Goal: Task Accomplishment & Management: Use online tool/utility

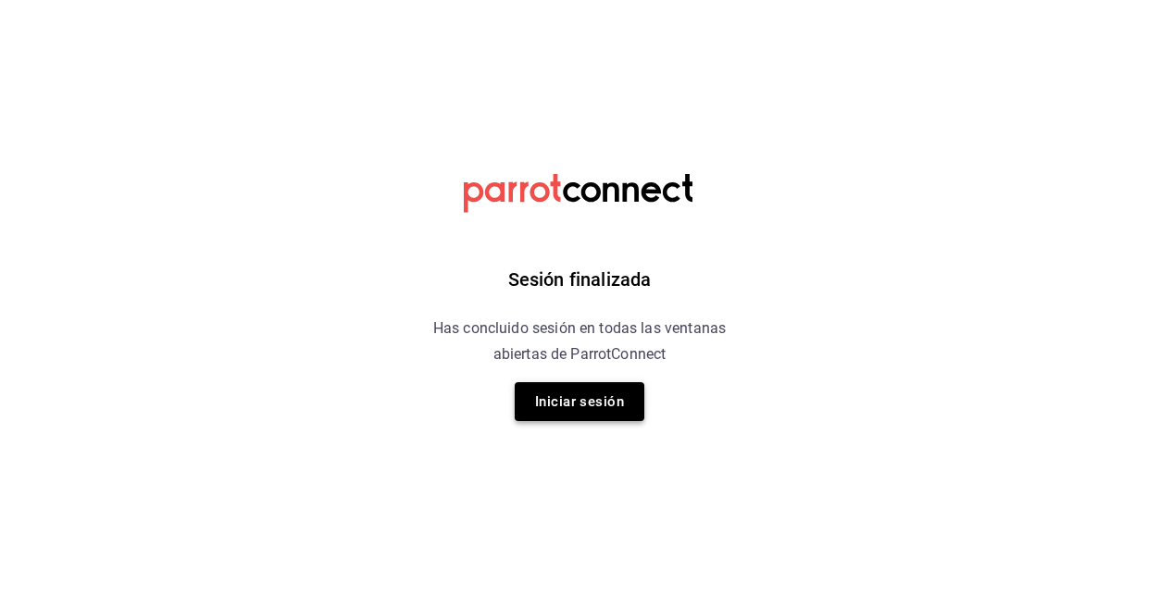
click at [578, 400] on button "Iniciar sesión" at bounding box center [579, 401] width 130 height 39
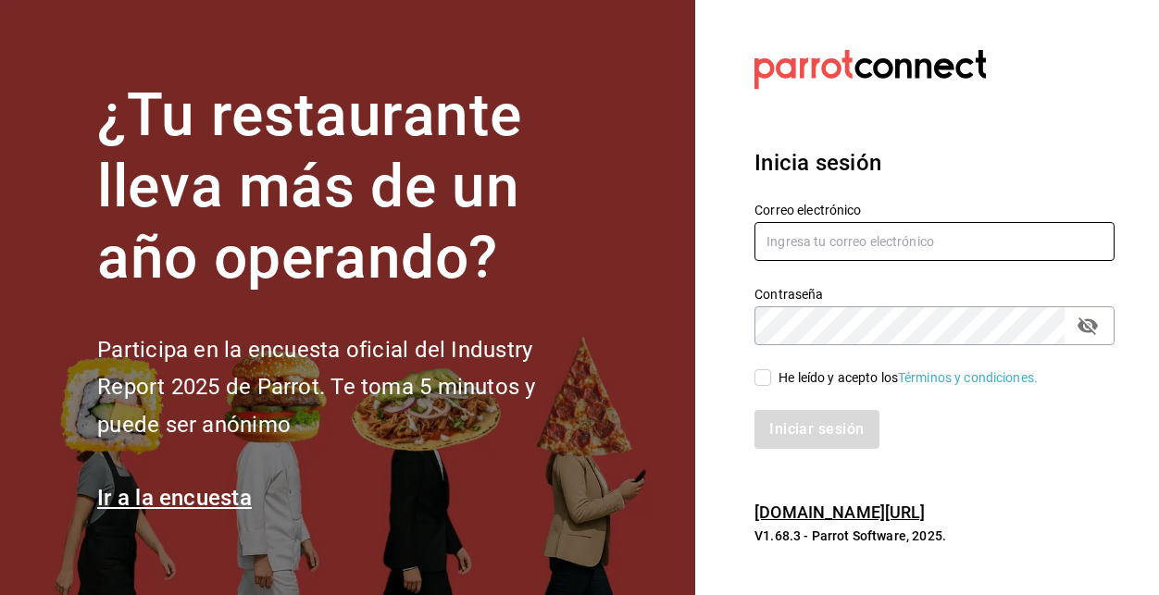
click at [817, 246] on input "text" at bounding box center [934, 241] width 360 height 39
click at [809, 247] on input "text" at bounding box center [934, 241] width 360 height 39
paste input "[EMAIL_ADDRESS][DOMAIN_NAME]"
type input "[EMAIL_ADDRESS][DOMAIN_NAME]"
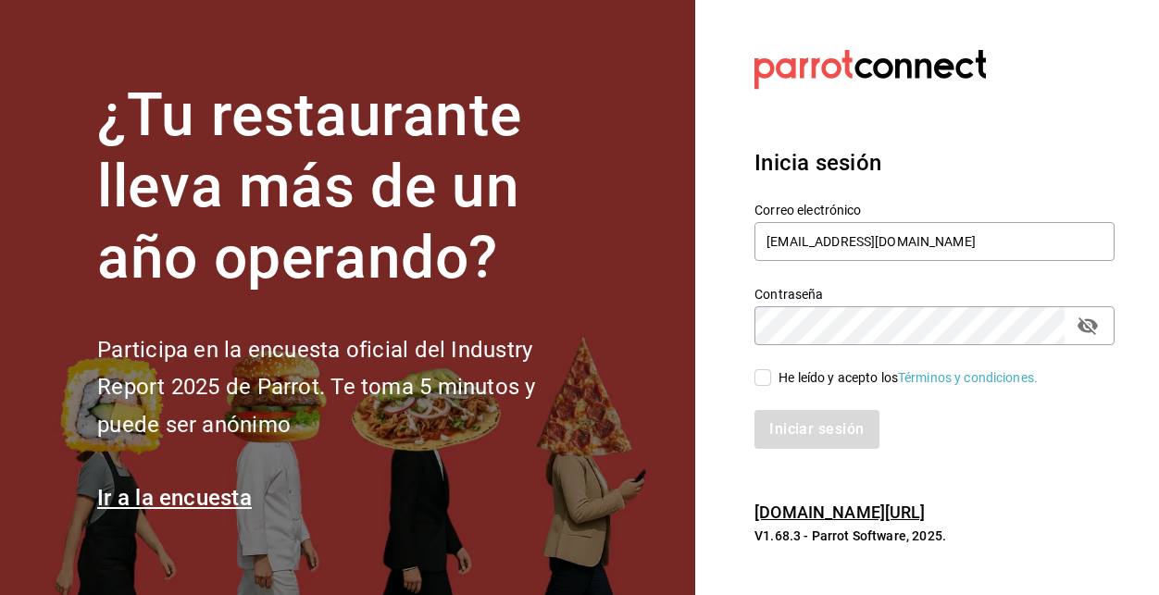
click at [762, 376] on input "He leído y acepto los Términos y condiciones." at bounding box center [762, 377] width 17 height 17
checkbox input "true"
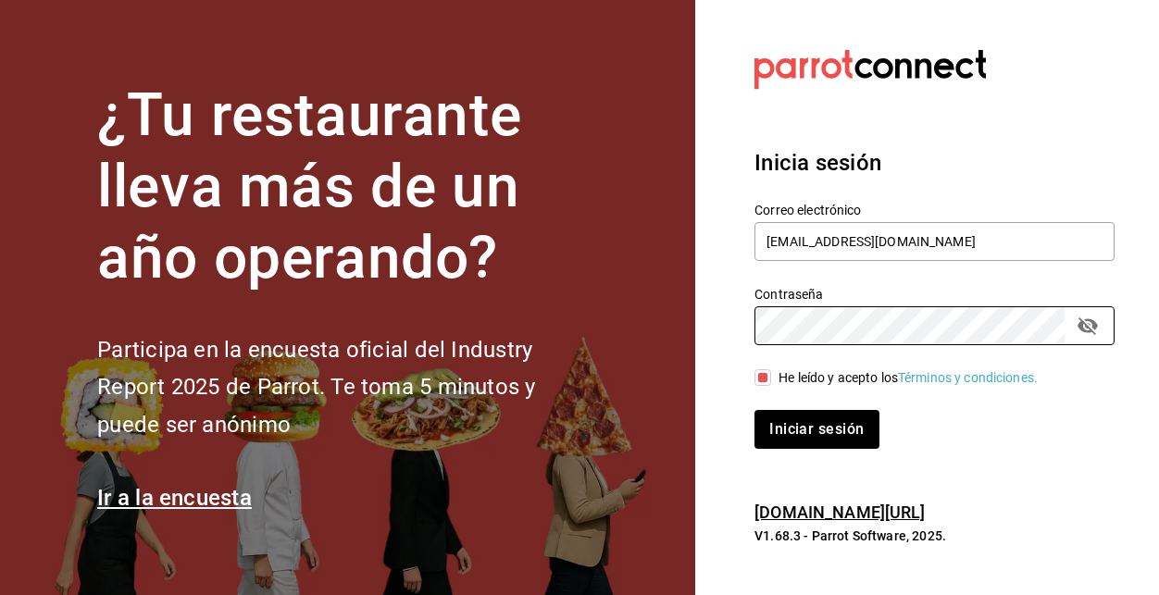
click at [754, 410] on button "Iniciar sesión" at bounding box center [816, 429] width 124 height 39
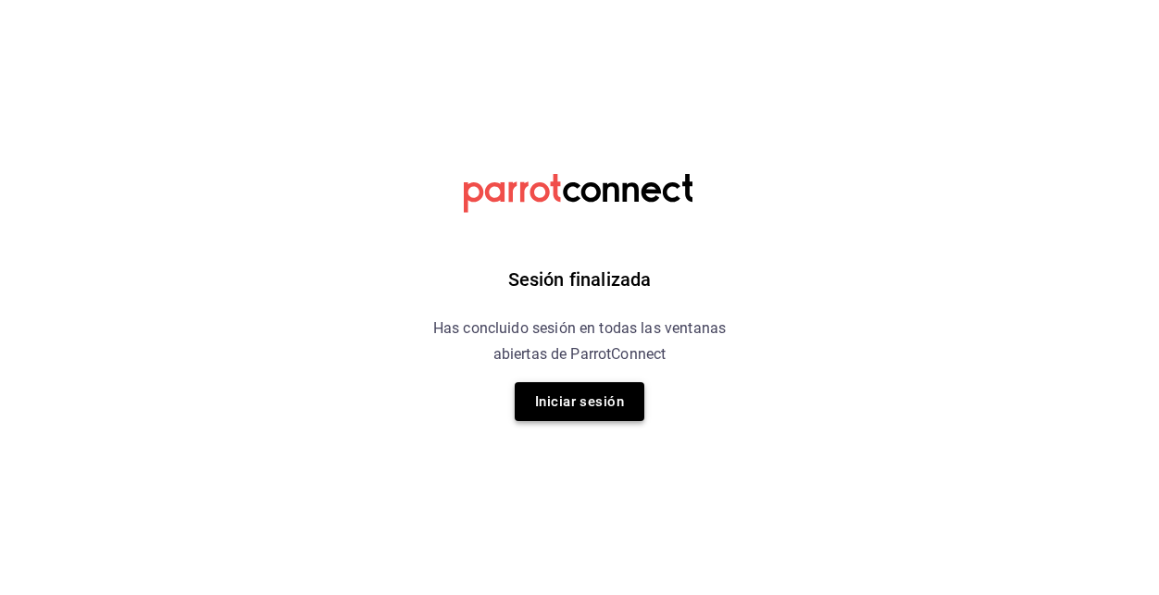
click at [572, 391] on button "Iniciar sesión" at bounding box center [579, 401] width 130 height 39
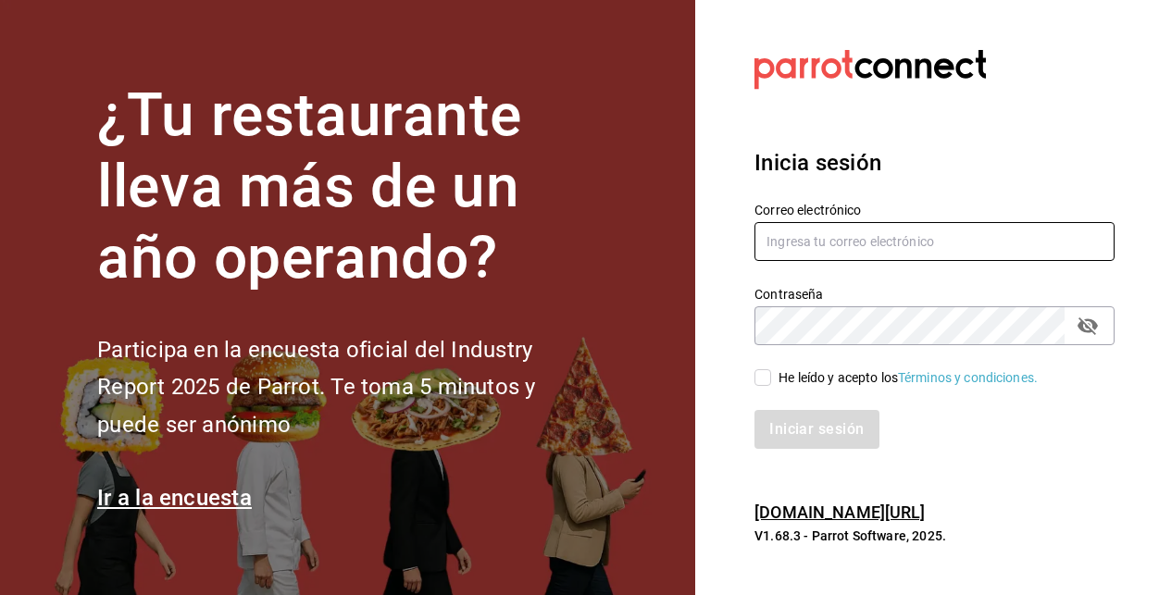
click at [829, 242] on input "text" at bounding box center [934, 241] width 360 height 39
paste input "kevincucalon@gmail.com"
type input "kevincucalon@gmail.com"
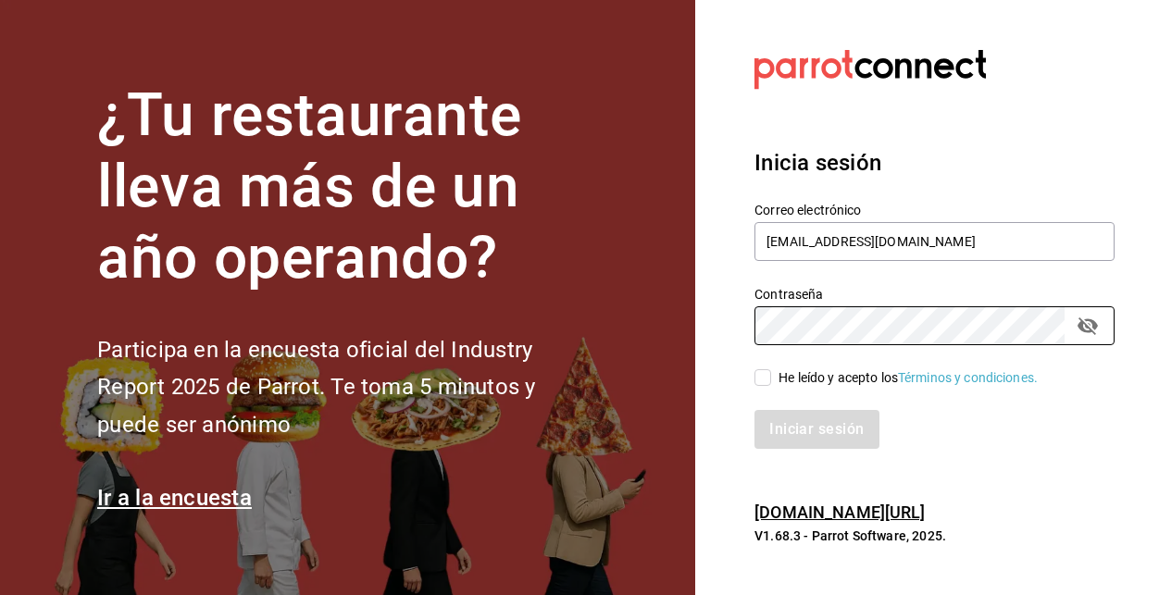
click at [760, 383] on input "He leído y acepto los Términos y condiciones." at bounding box center [762, 377] width 17 height 17
checkbox input "true"
click at [834, 435] on button "Iniciar sesión" at bounding box center [817, 429] width 126 height 39
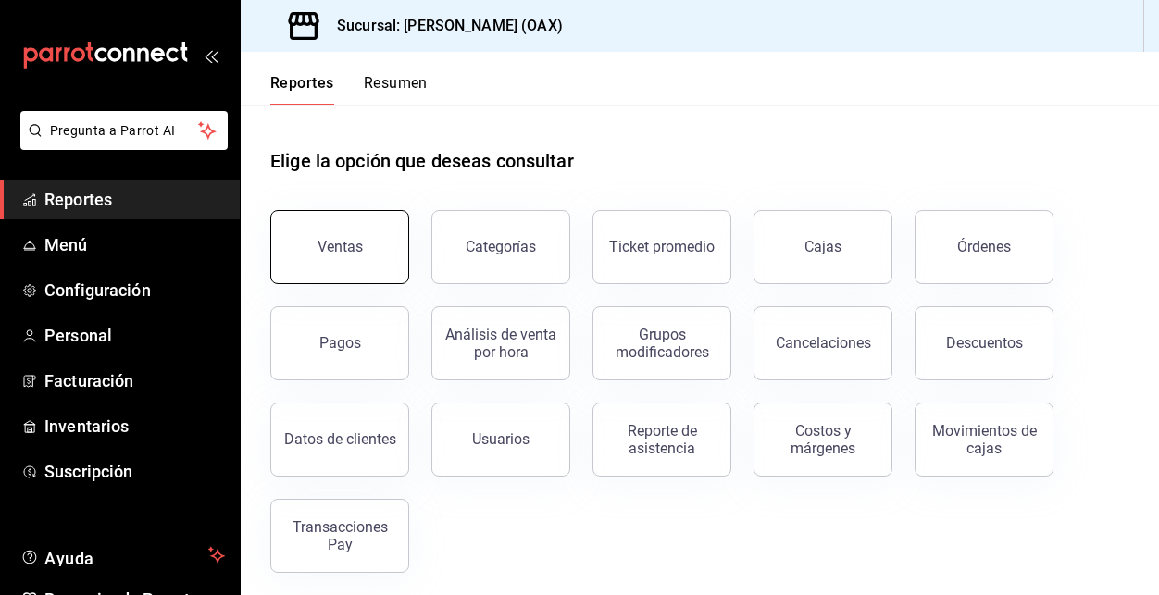
click at [362, 255] on button "Ventas" at bounding box center [339, 247] width 139 height 74
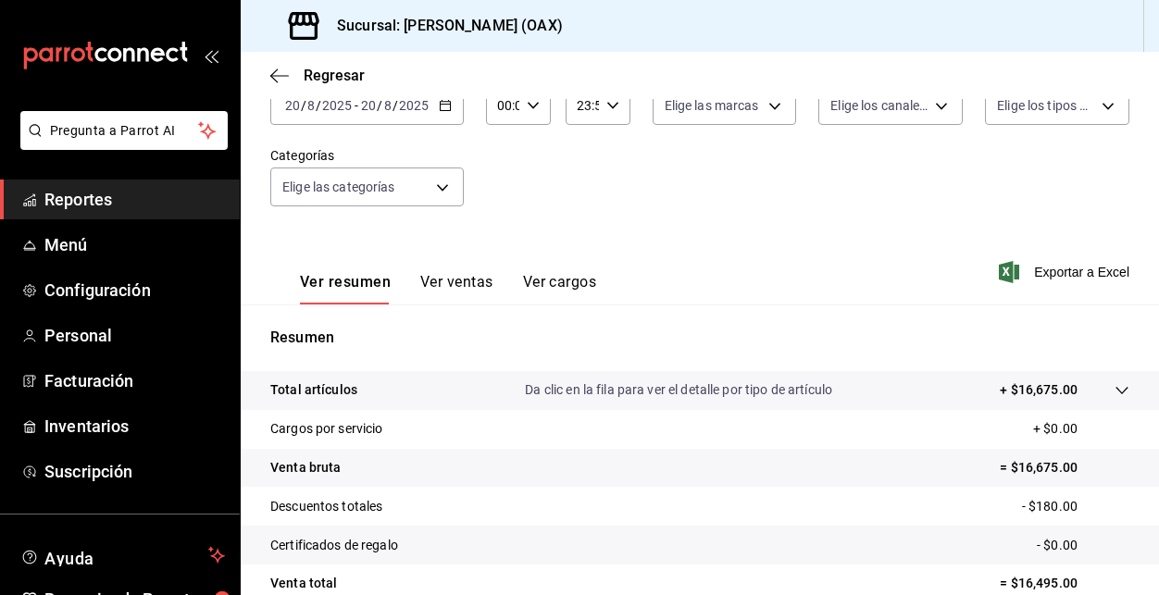
scroll to position [127, 0]
click at [405, 189] on body "Pregunta a Parrot AI Reportes Menú Configuración Personal Facturación Inventari…" at bounding box center [579, 297] width 1159 height 595
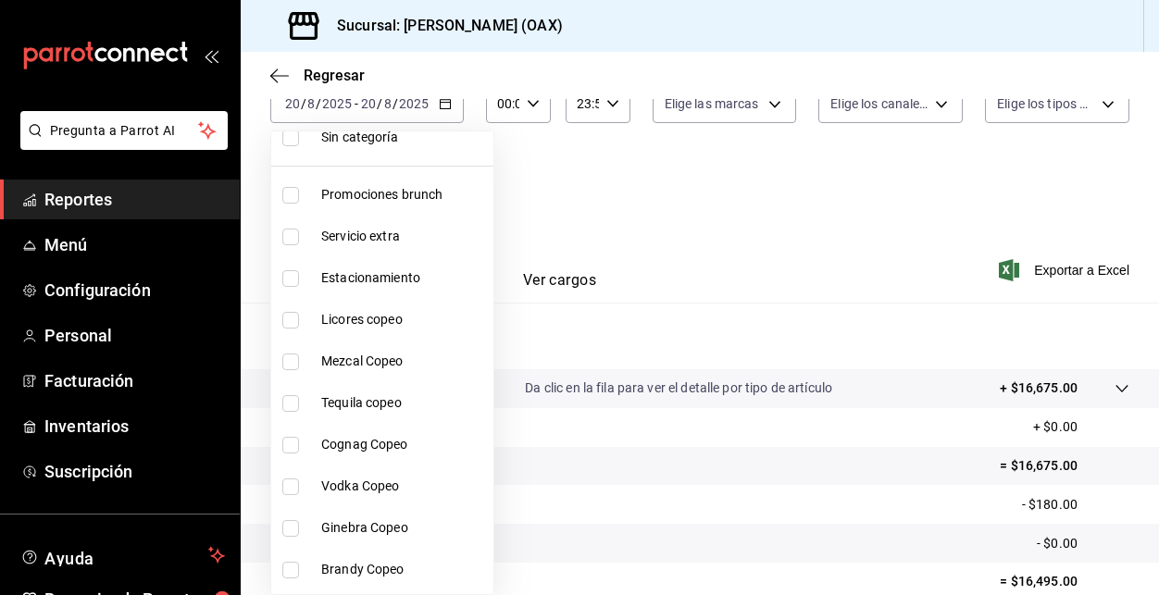
scroll to position [56, 0]
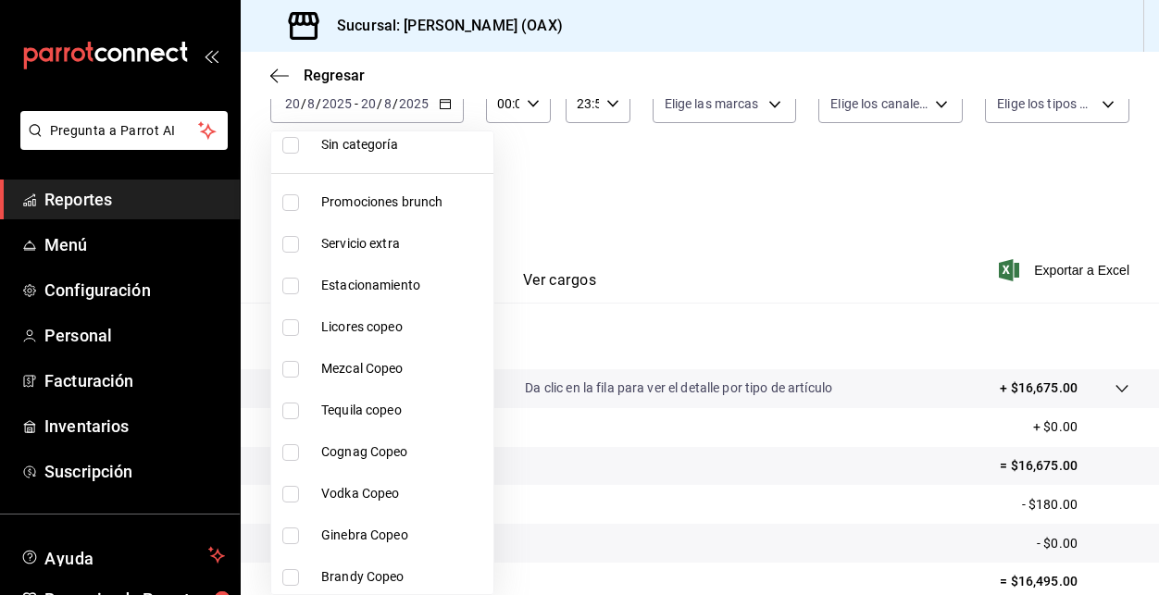
click at [415, 200] on span "Promociones brunch" at bounding box center [403, 201] width 165 height 19
type input "463459c9-37eb-4576-8402-f641077c2631"
checkbox input "true"
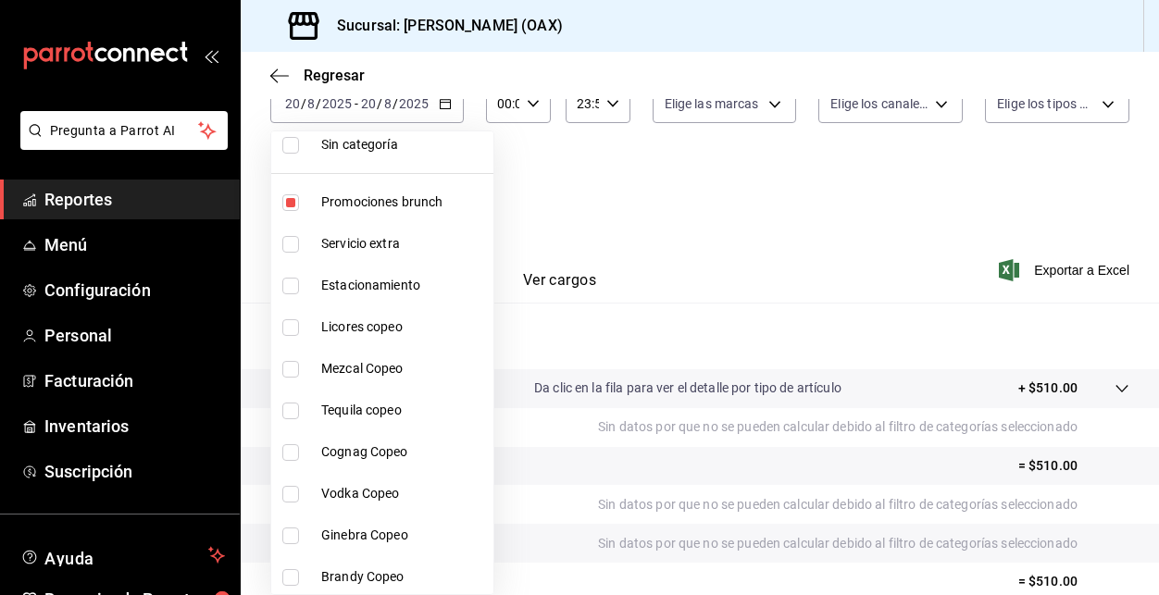
click at [353, 329] on span "Licores copeo" at bounding box center [403, 326] width 165 height 19
type input "463459c9-37eb-4576-8402-f641077c2631,53139860-d7d2-4d39-aa52-4d46cf22222e"
checkbox input "true"
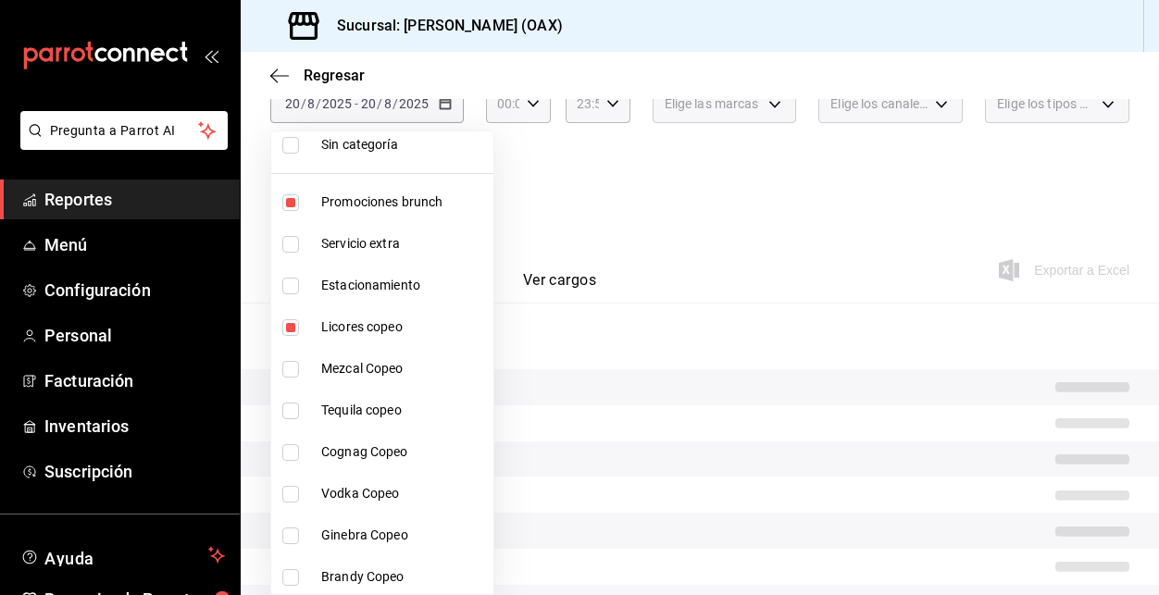
click at [337, 373] on span "Mezcal Copeo" at bounding box center [403, 368] width 165 height 19
type input "463459c9-37eb-4576-8402-f641077c2631,53139860-d7d2-4d39-aa52-4d46cf22222e,93cce…"
checkbox input "true"
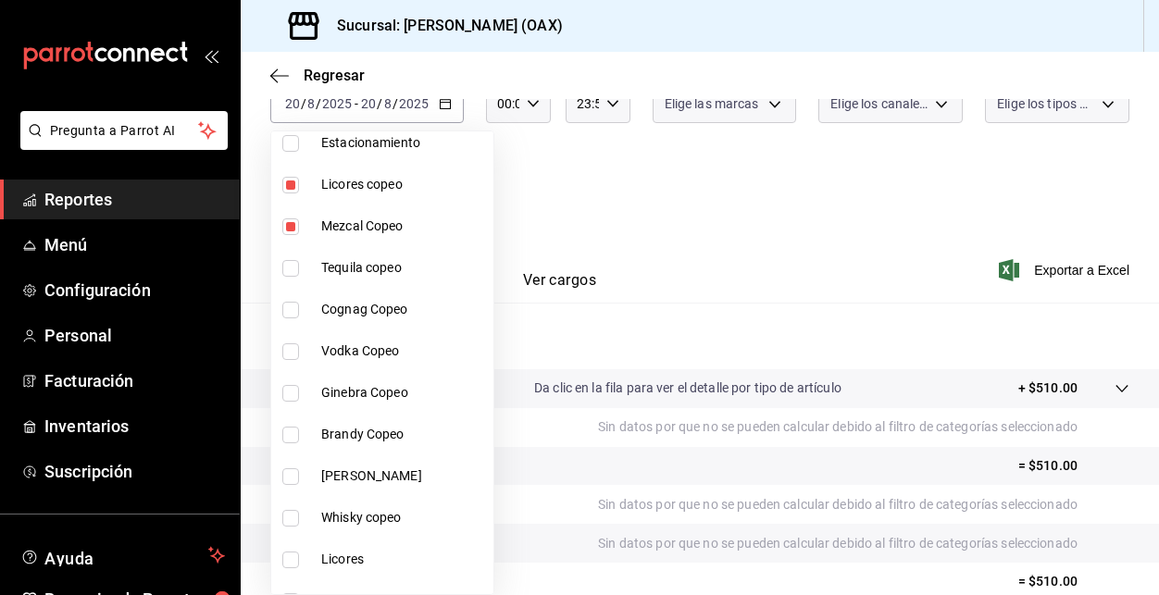
scroll to position [203, 0]
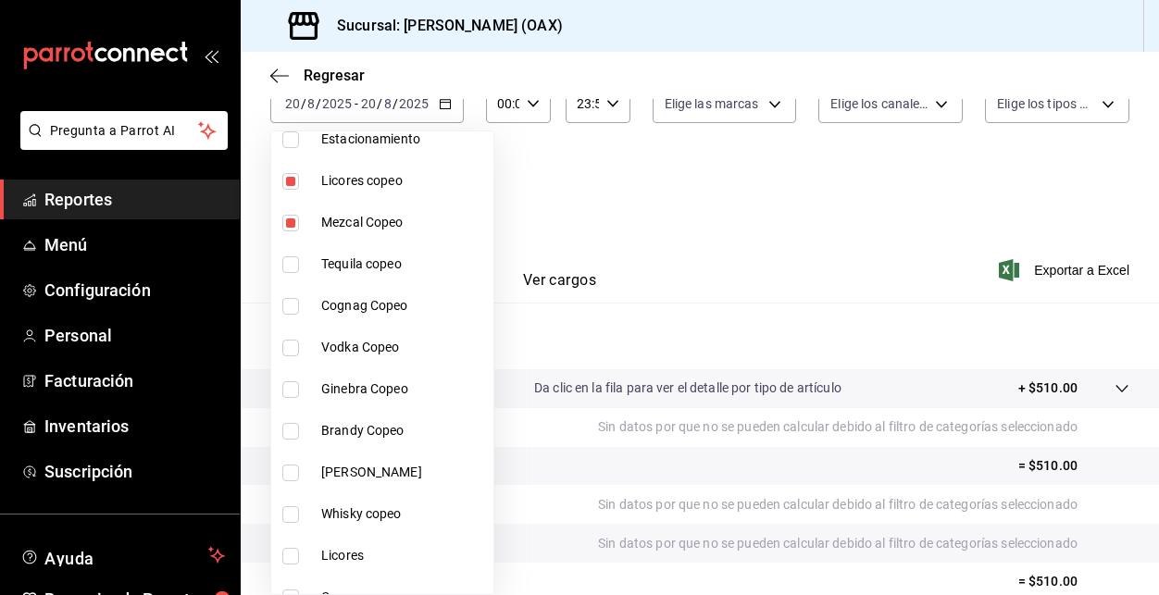
click at [355, 281] on li "Tequila copeo" at bounding box center [382, 264] width 222 height 42
type input "463459c9-37eb-4576-8402-f641077c2631,53139860-d7d2-4d39-aa52-4d46cf22222e,93cce…"
checkbox input "true"
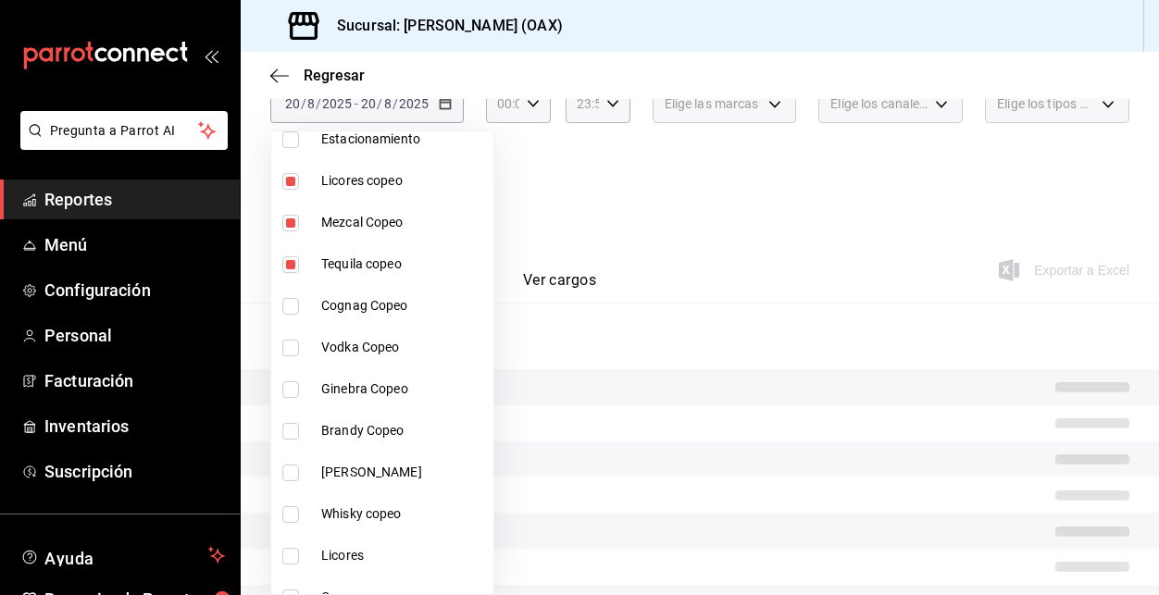
click at [351, 305] on span "Cognag Copeo" at bounding box center [403, 305] width 165 height 19
type input "463459c9-37eb-4576-8402-f641077c2631,53139860-d7d2-4d39-aa52-4d46cf22222e,93cce…"
checkbox input "true"
click at [350, 353] on span "Vodka Copeo" at bounding box center [403, 347] width 165 height 19
click at [347, 394] on span "Ginebra Copeo" at bounding box center [403, 388] width 165 height 19
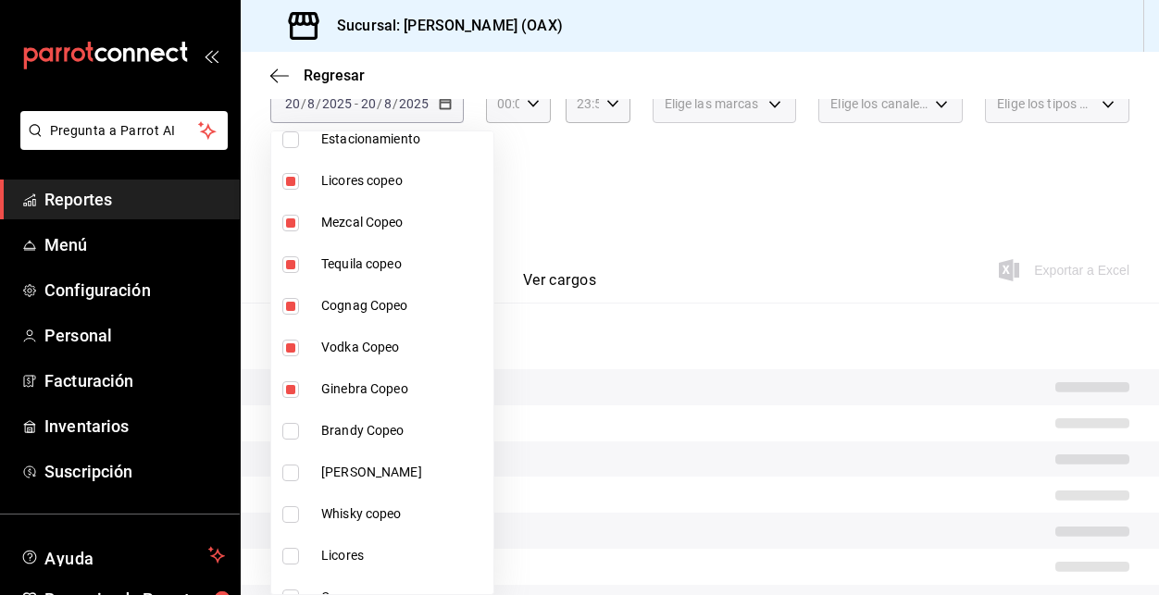
type input "463459c9-37eb-4576-8402-f641077c2631,53139860-d7d2-4d39-aa52-4d46cf22222e,93cce…"
checkbox input "true"
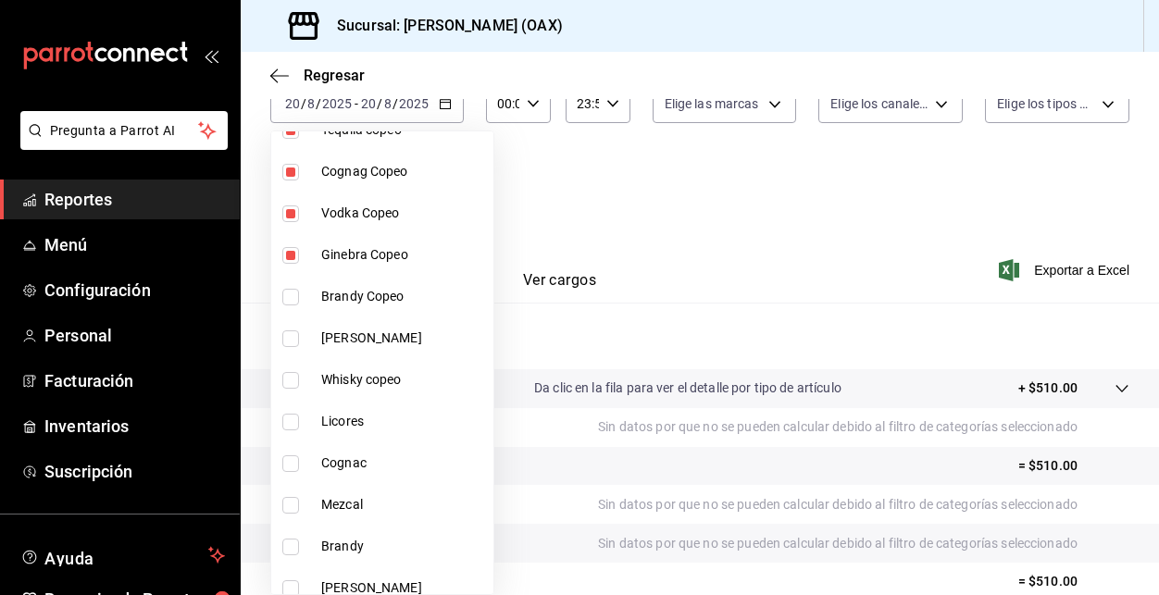
scroll to position [348, 0]
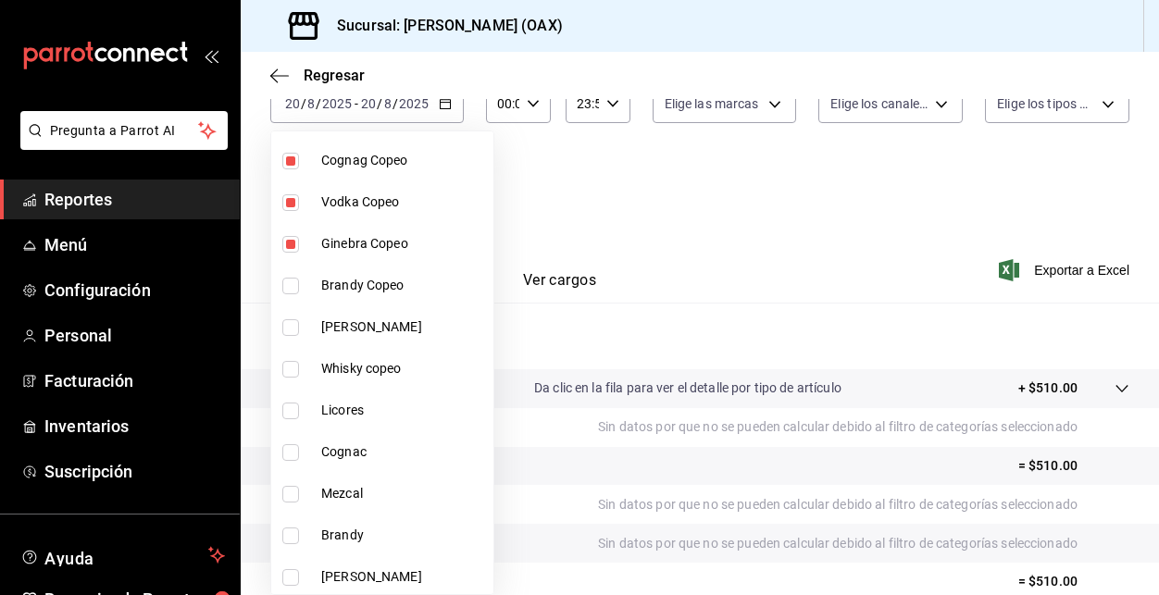
click at [370, 277] on span "Brandy Copeo" at bounding box center [403, 285] width 165 height 19
type input "463459c9-37eb-4576-8402-f641077c2631,53139860-d7d2-4d39-aa52-4d46cf22222e,93cce…"
checkbox input "true"
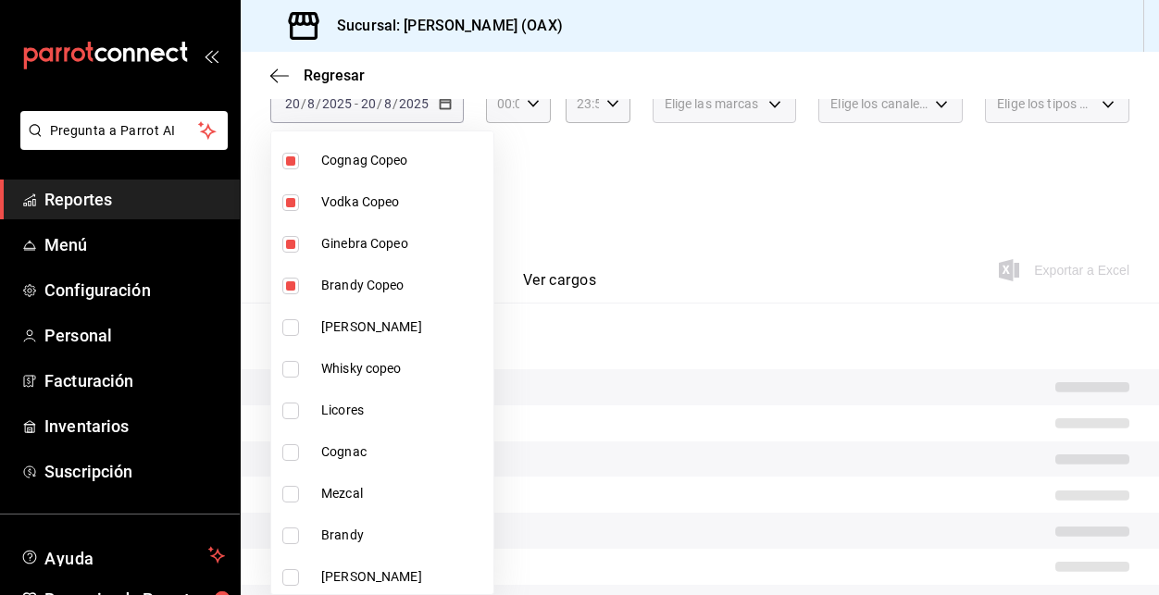
click at [341, 334] on span "Ron copeo" at bounding box center [403, 326] width 165 height 19
type input "463459c9-37eb-4576-8402-f641077c2631,53139860-d7d2-4d39-aa52-4d46cf22222e,93cce…"
checkbox input "true"
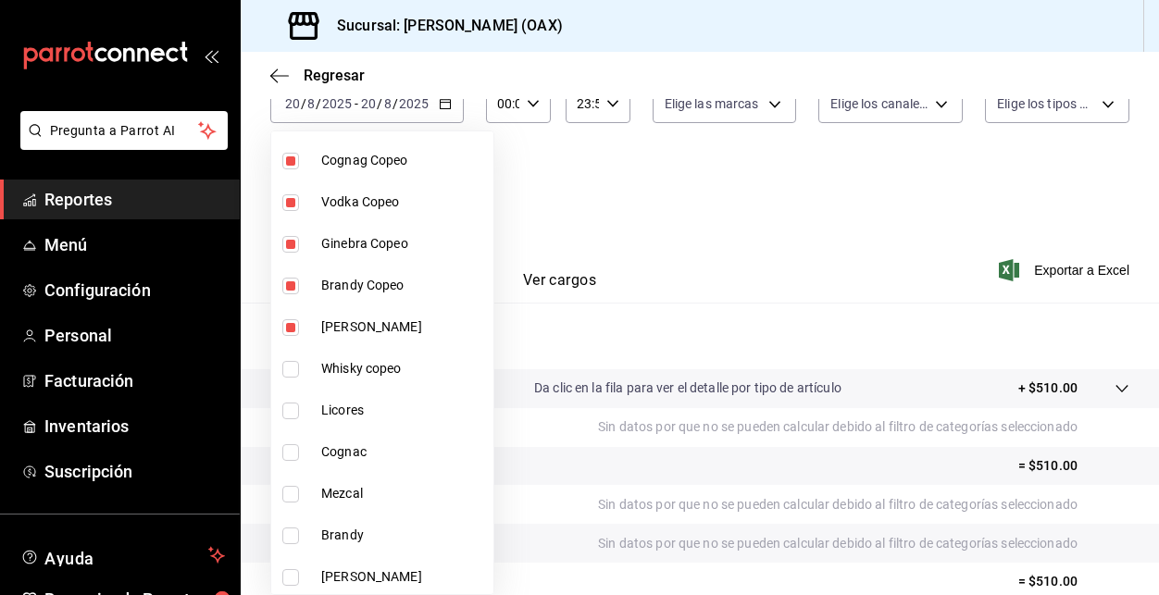
click at [331, 371] on span "Whisky copeo" at bounding box center [403, 368] width 165 height 19
click at [329, 412] on span "Licores" at bounding box center [403, 410] width 165 height 19
type input "463459c9-37eb-4576-8402-f641077c2631,53139860-d7d2-4d39-aa52-4d46cf22222e,93cce…"
checkbox input "true"
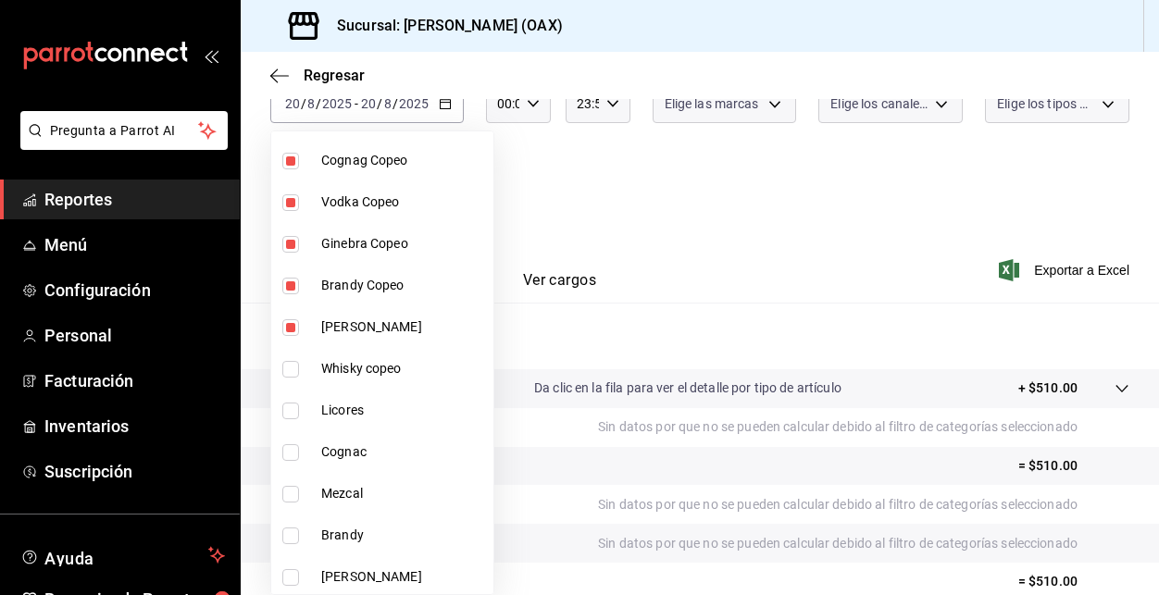
click at [336, 458] on span "Cognac" at bounding box center [403, 451] width 165 height 19
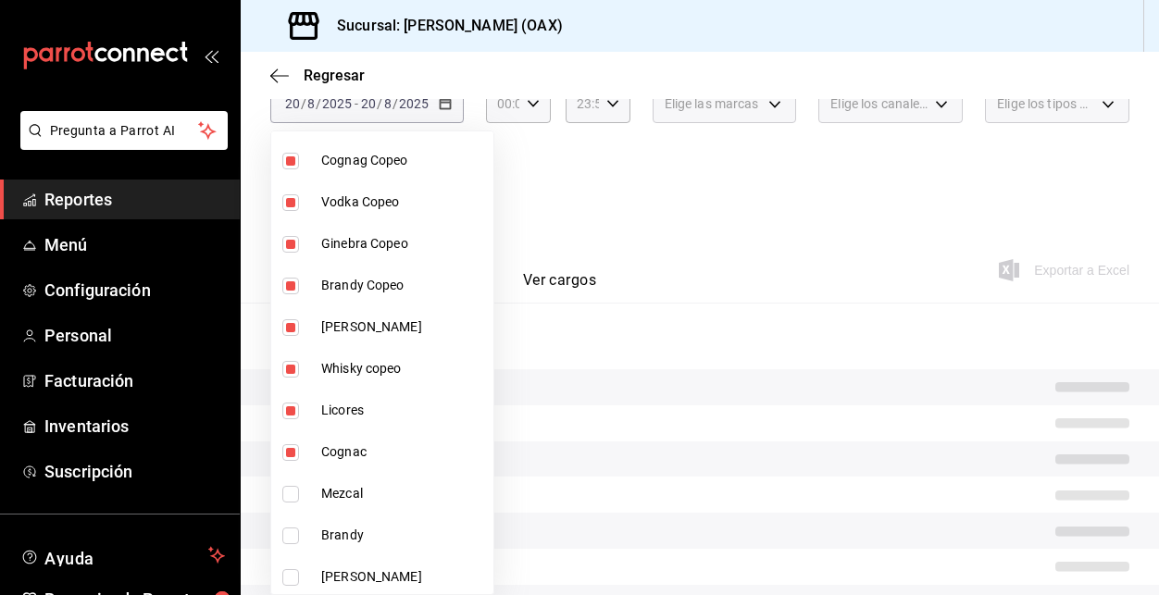
type input "463459c9-37eb-4576-8402-f641077c2631,53139860-d7d2-4d39-aa52-4d46cf22222e,93cce…"
checkbox input "true"
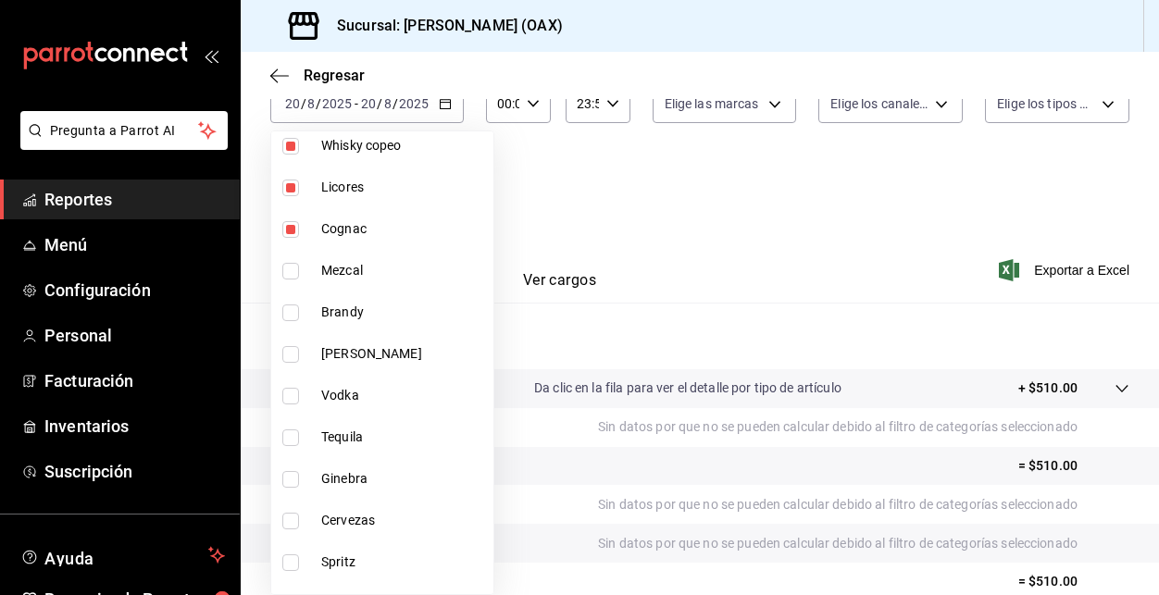
scroll to position [575, 0]
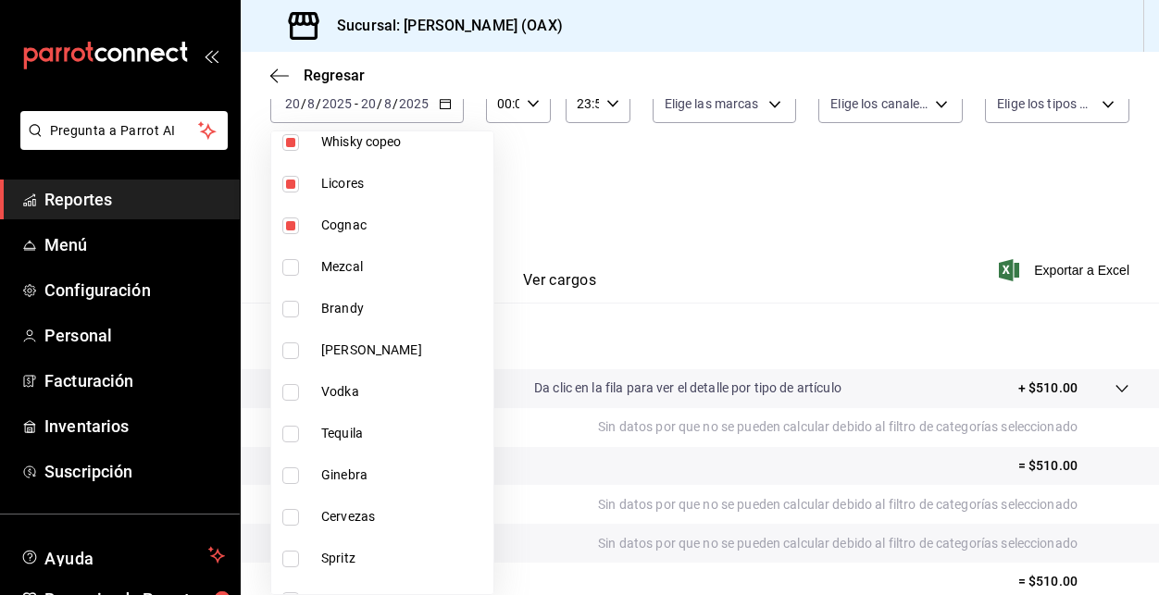
click at [348, 269] on span "Mezcal" at bounding box center [403, 266] width 165 height 19
type input "463459c9-37eb-4576-8402-f641077c2631,53139860-d7d2-4d39-aa52-4d46cf22222e,93cce…"
checkbox input "true"
click at [331, 307] on span "Brandy" at bounding box center [403, 308] width 165 height 19
click at [322, 351] on span "Ron" at bounding box center [403, 350] width 165 height 19
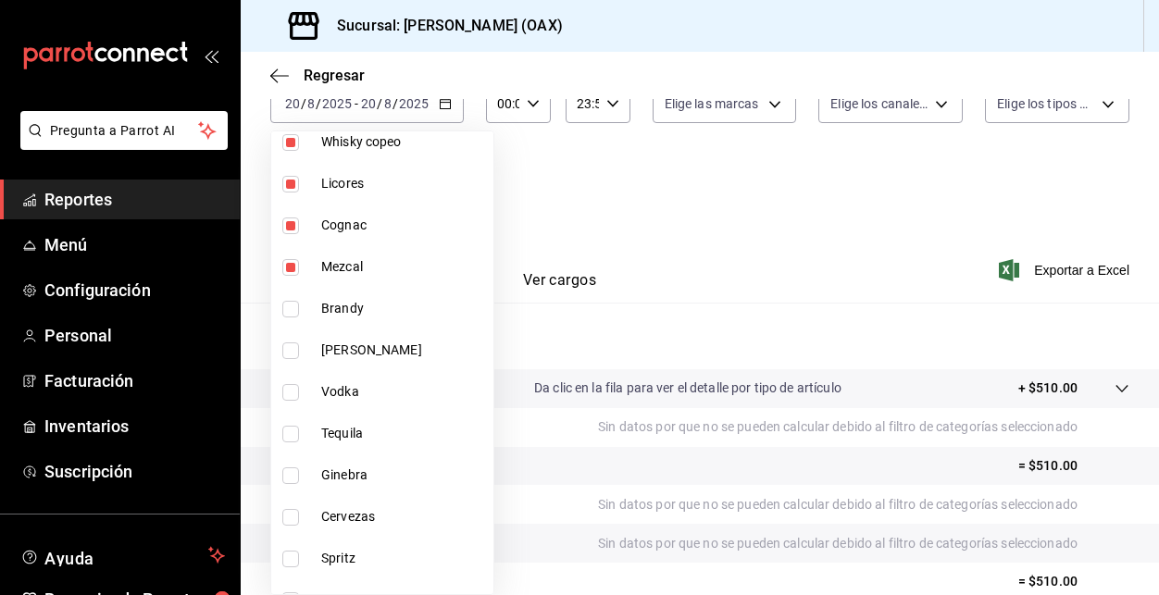
click at [329, 393] on span "Vodka" at bounding box center [403, 391] width 165 height 19
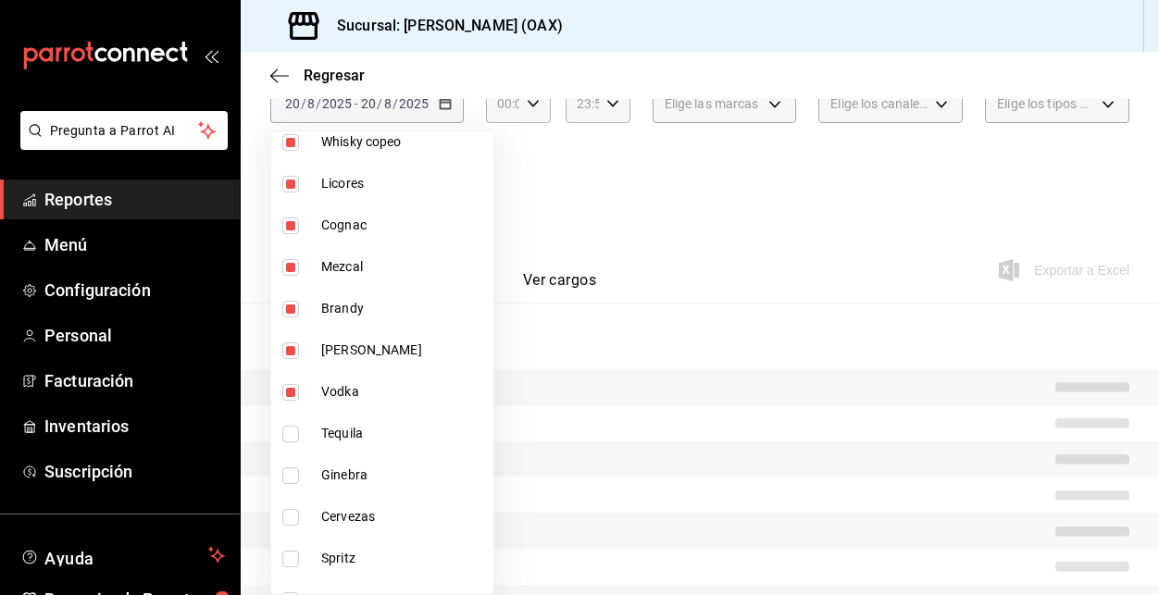
type input "463459c9-37eb-4576-8402-f641077c2631,53139860-d7d2-4d39-aa52-4d46cf22222e,93cce…"
checkbox input "true"
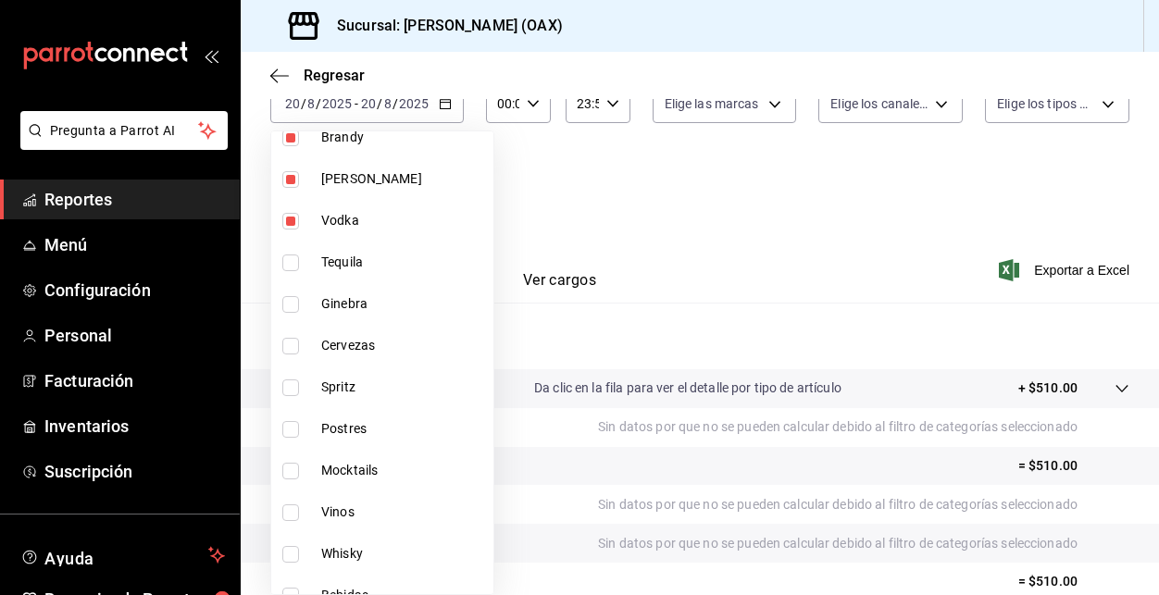
scroll to position [749, 0]
click at [346, 256] on span "Tequila" at bounding box center [403, 259] width 165 height 19
type input "463459c9-37eb-4576-8402-f641077c2631,53139860-d7d2-4d39-aa52-4d46cf22222e,93cce…"
checkbox input "true"
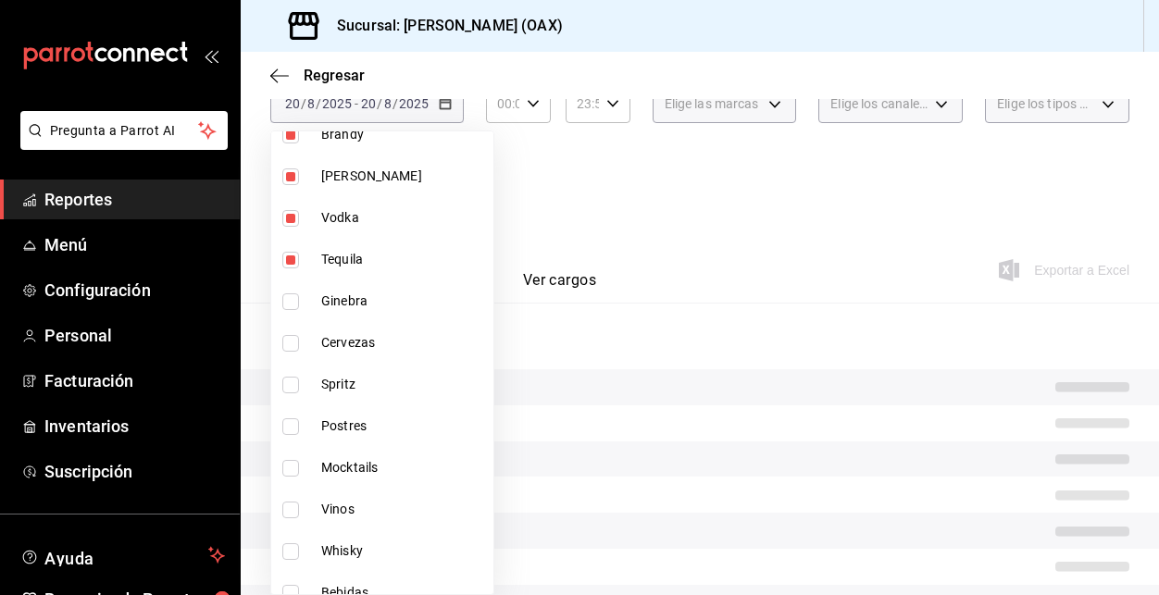
click at [333, 308] on span "Ginebra" at bounding box center [403, 300] width 165 height 19
click at [336, 350] on span "Cervezas" at bounding box center [403, 342] width 165 height 19
type input "463459c9-37eb-4576-8402-f641077c2631,53139860-d7d2-4d39-aa52-4d46cf22222e,93cce…"
checkbox input "true"
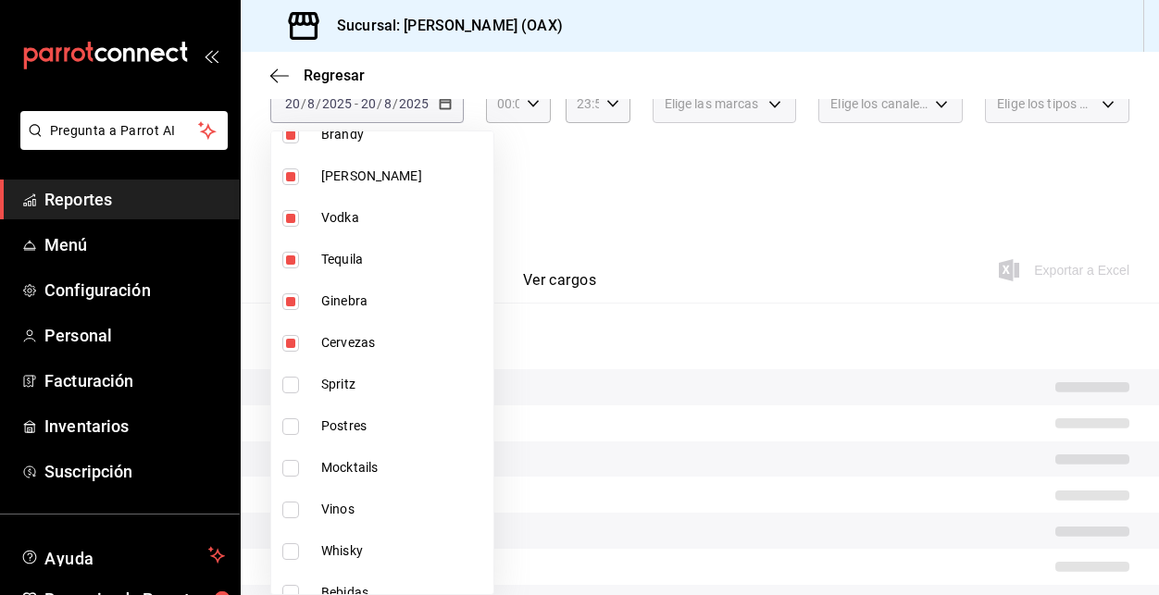
click at [329, 378] on span "Spritz" at bounding box center [403, 384] width 165 height 19
type input "463459c9-37eb-4576-8402-f641077c2631,53139860-d7d2-4d39-aa52-4d46cf22222e,93cce…"
checkbox input "true"
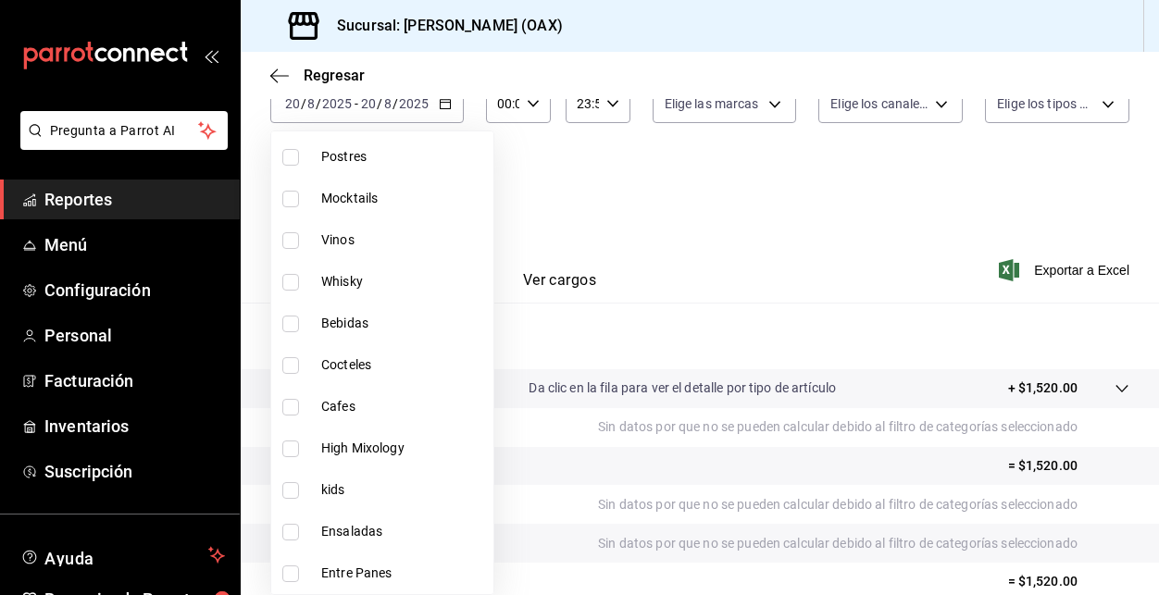
scroll to position [1019, 0]
click at [294, 203] on input "checkbox" at bounding box center [290, 198] width 17 height 17
checkbox input "true"
type input "463459c9-37eb-4576-8402-f641077c2631,53139860-d7d2-4d39-aa52-4d46cf22222e,93cce…"
click at [289, 245] on input "checkbox" at bounding box center [290, 239] width 17 height 17
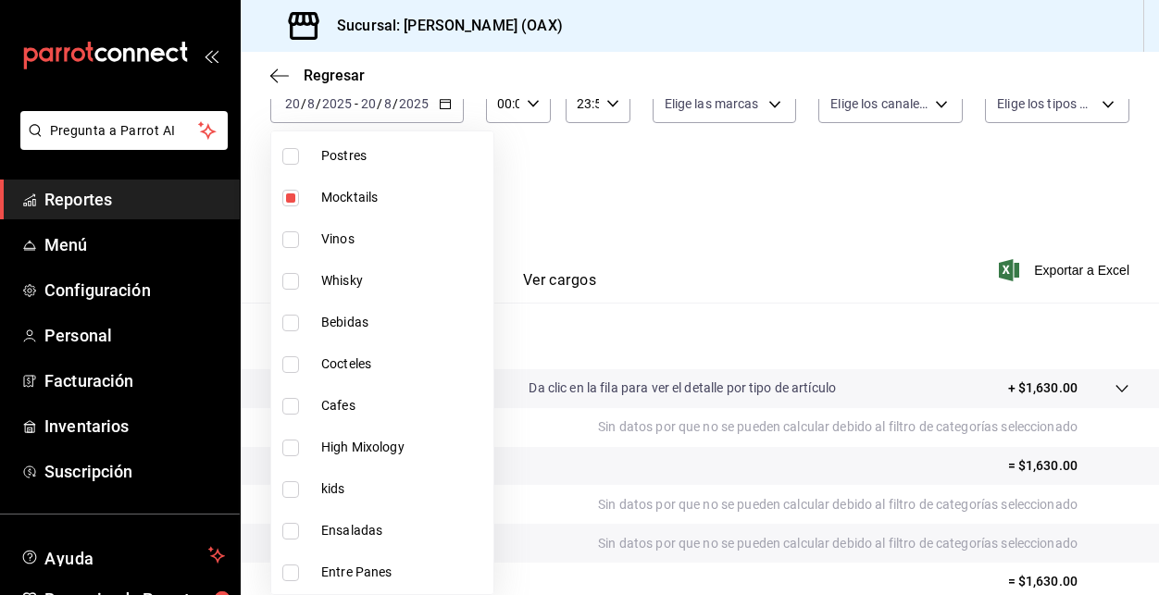
checkbox input "true"
type input "463459c9-37eb-4576-8402-f641077c2631,53139860-d7d2-4d39-aa52-4d46cf22222e,93cce…"
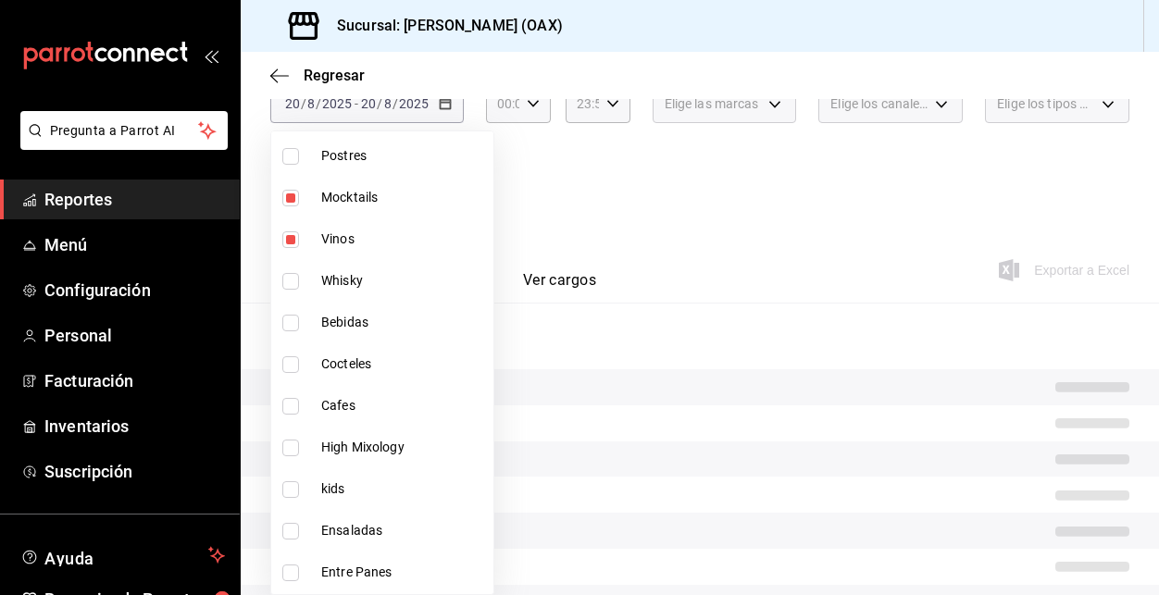
drag, startPoint x: 291, startPoint y: 278, endPoint x: 291, endPoint y: 422, distance: 144.4
click at [291, 278] on input "checkbox" at bounding box center [290, 281] width 17 height 17
checkbox input "true"
click at [293, 320] on input "checkbox" at bounding box center [290, 323] width 17 height 17
checkbox input "true"
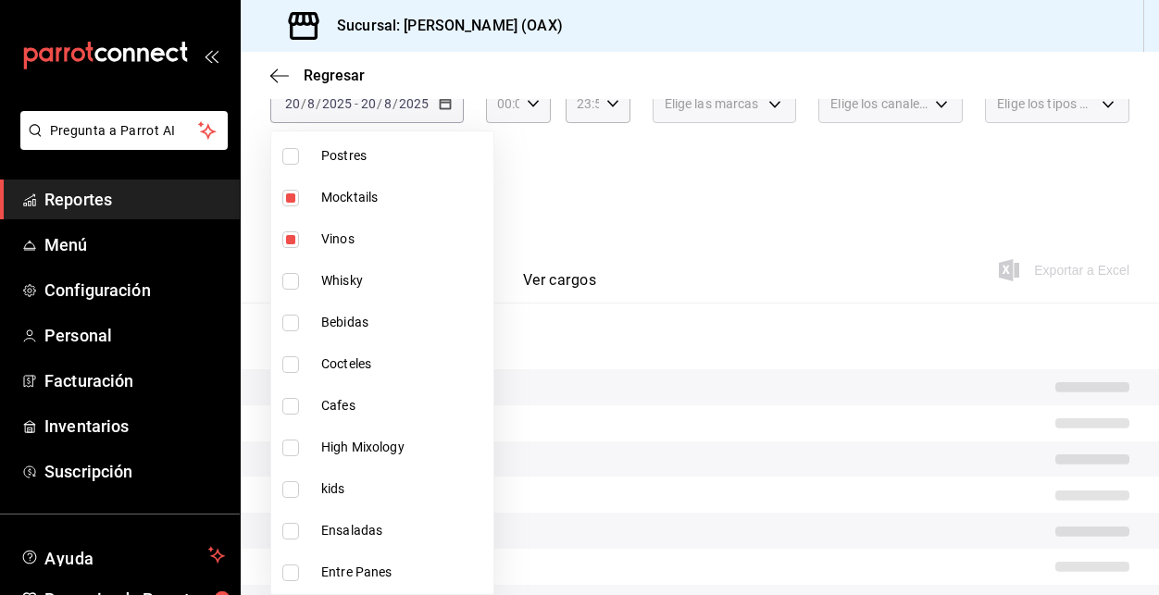
click at [292, 368] on input "checkbox" at bounding box center [290, 364] width 17 height 17
checkbox input "true"
type input "463459c9-37eb-4576-8402-f641077c2631,53139860-d7d2-4d39-aa52-4d46cf22222e,93cce…"
click at [291, 411] on input "checkbox" at bounding box center [290, 406] width 17 height 17
checkbox input "true"
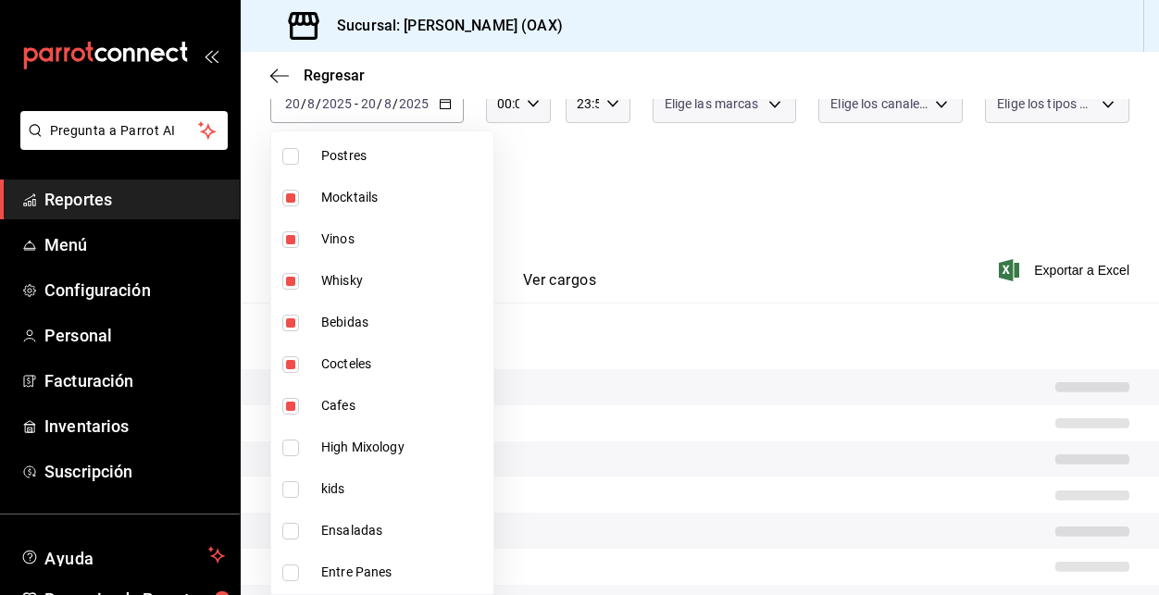
click at [324, 451] on span "High Mixology" at bounding box center [403, 447] width 165 height 19
type input "463459c9-37eb-4576-8402-f641077c2631,53139860-d7d2-4d39-aa52-4d46cf22222e,93cce…"
checkbox input "true"
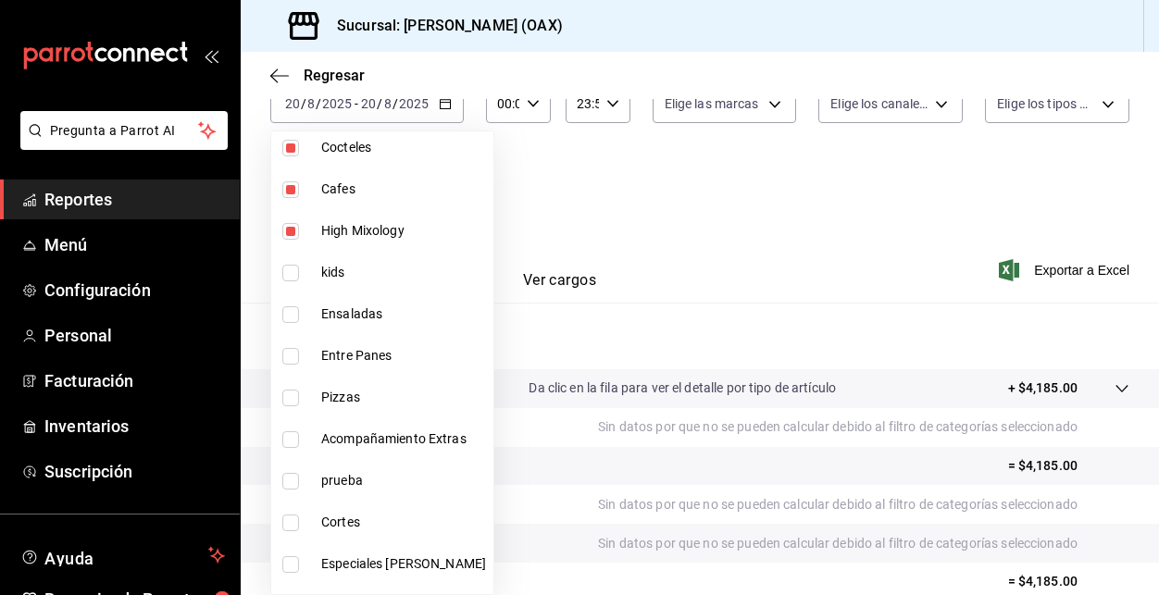
scroll to position [1238, 0]
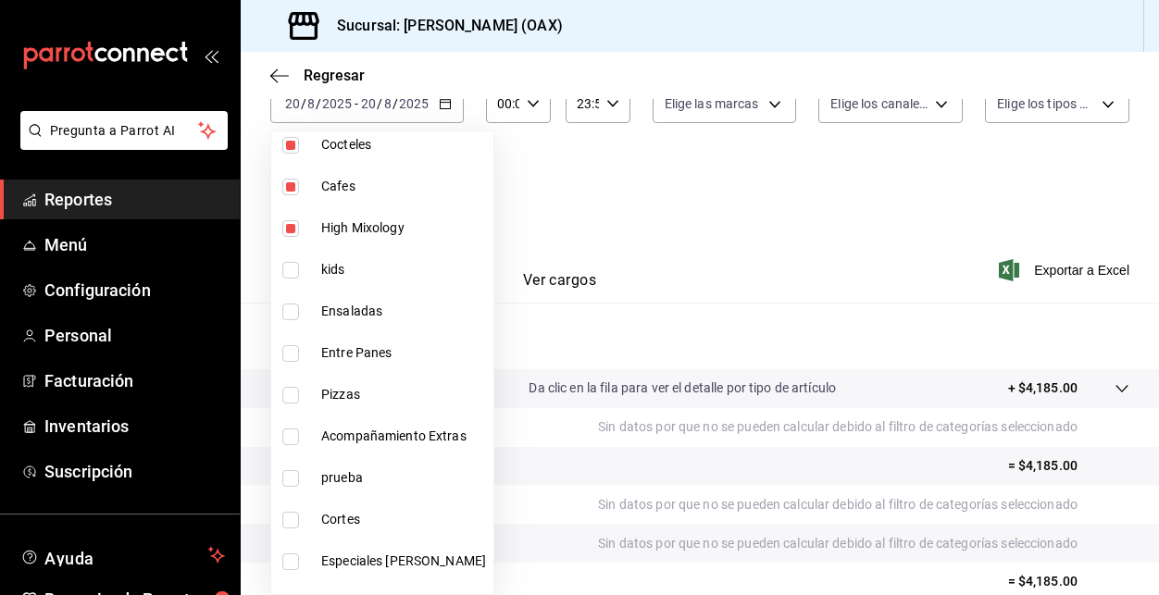
click at [325, 273] on span "kids" at bounding box center [403, 269] width 165 height 19
type input "463459c9-37eb-4576-8402-f641077c2631,53139860-d7d2-4d39-aa52-4d46cf22222e,93cce…"
checkbox input "true"
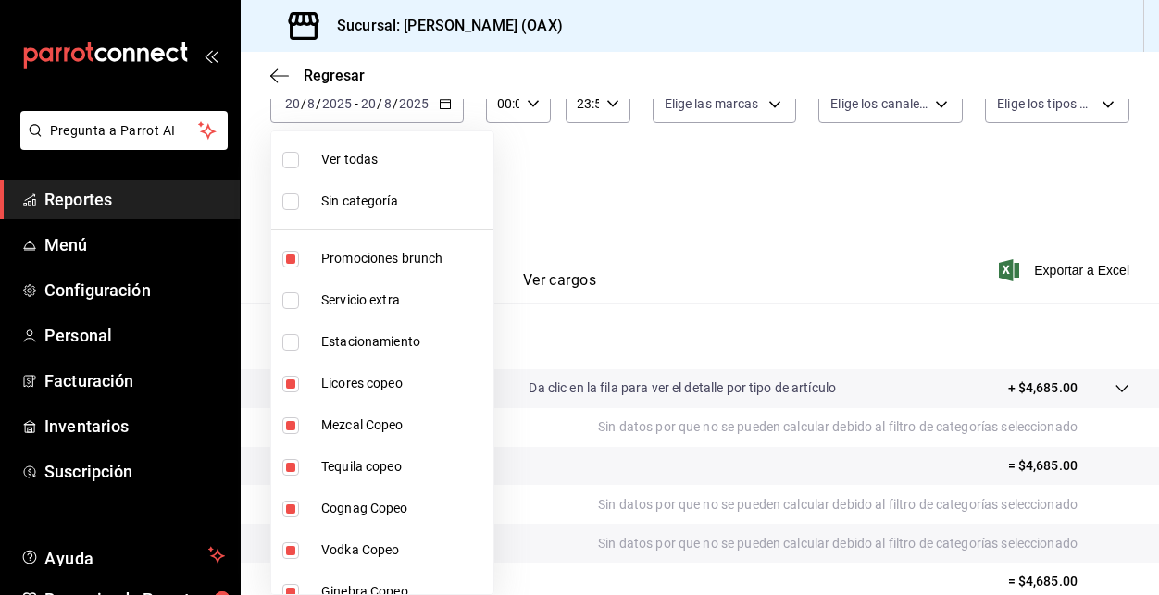
click at [1034, 267] on div at bounding box center [579, 297] width 1159 height 595
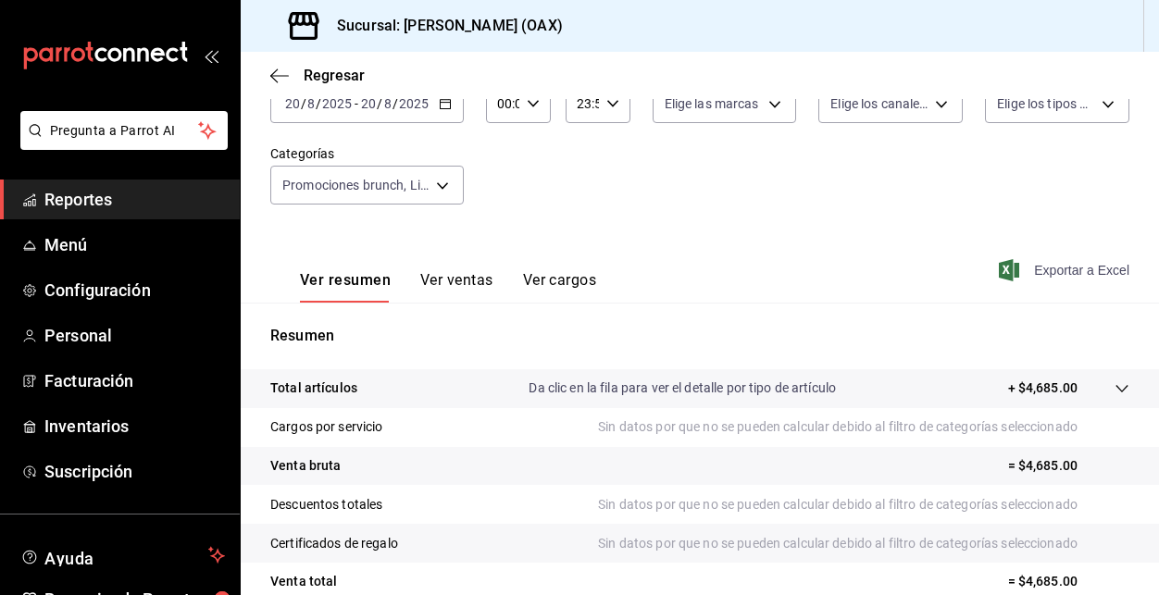
click at [1025, 267] on span "Exportar a Excel" at bounding box center [1065, 270] width 127 height 22
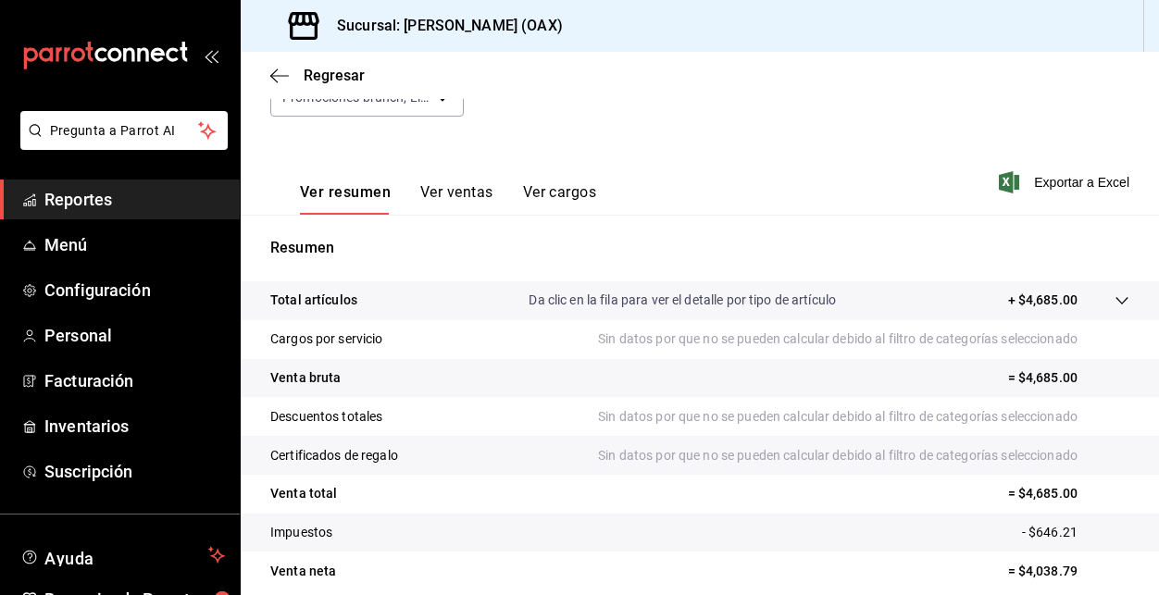
scroll to position [80, 0]
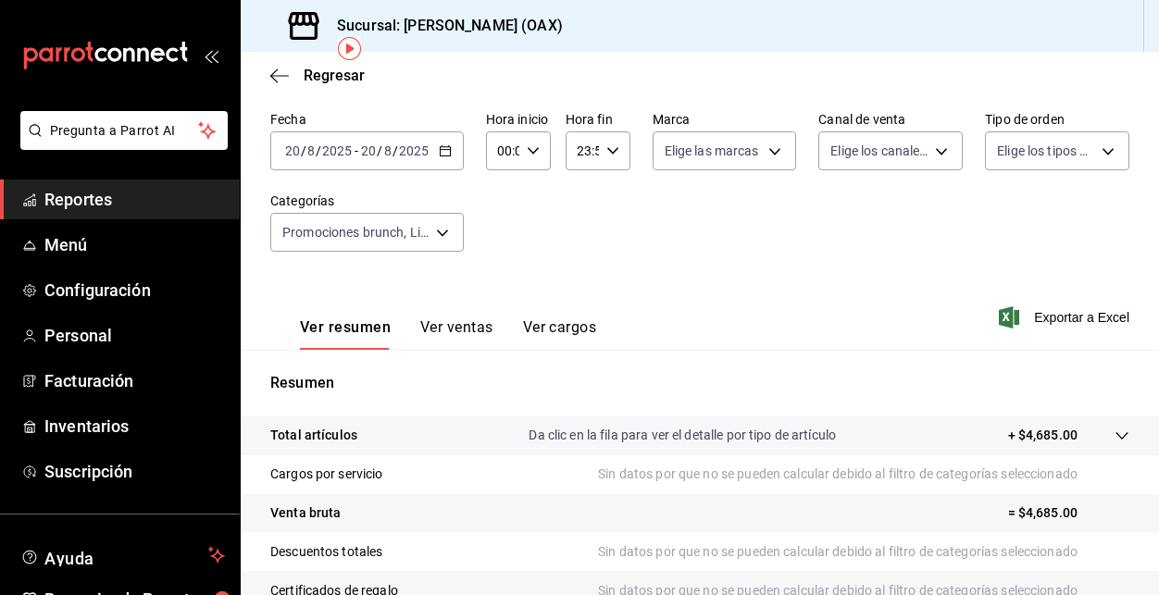
click at [79, 191] on span "Reportes" at bounding box center [134, 199] width 180 height 25
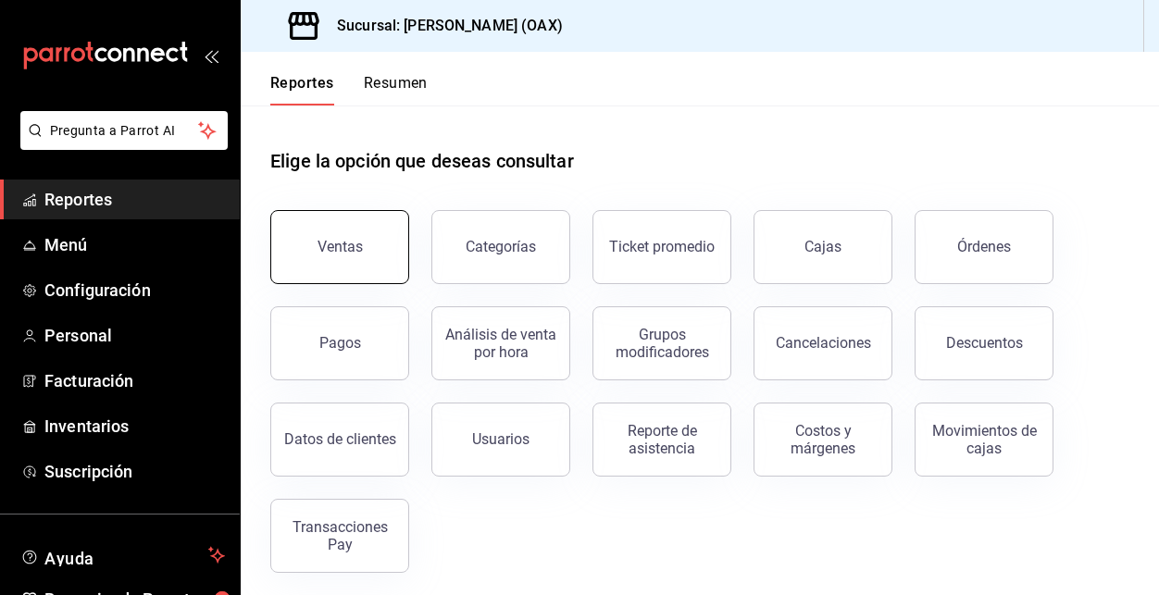
click at [369, 249] on button "Ventas" at bounding box center [339, 247] width 139 height 74
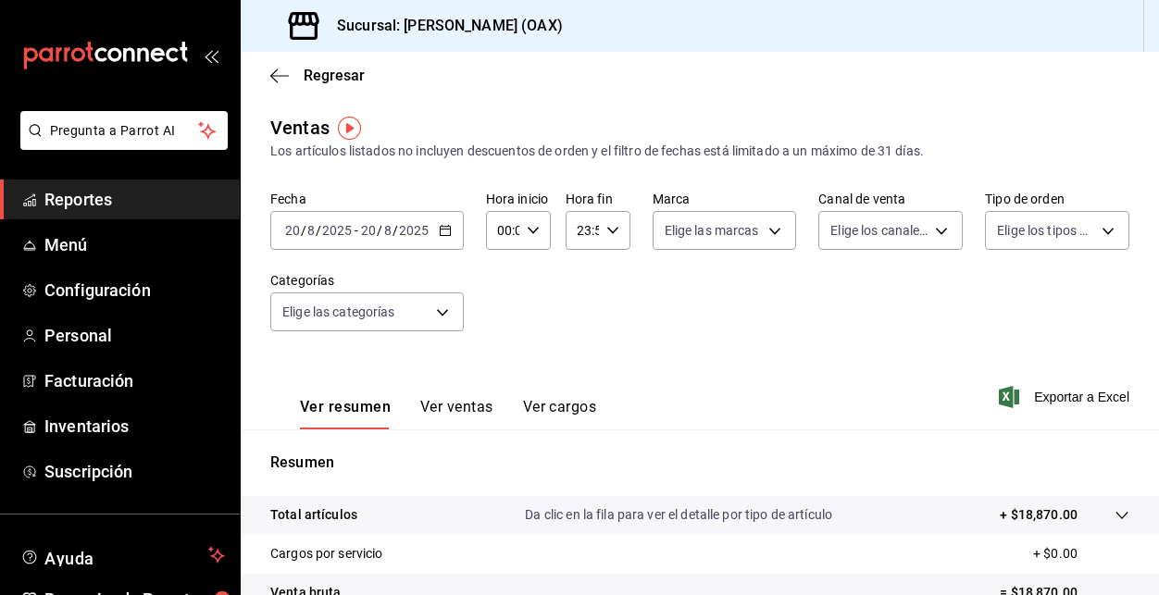
click at [100, 201] on span "Reportes" at bounding box center [134, 199] width 180 height 25
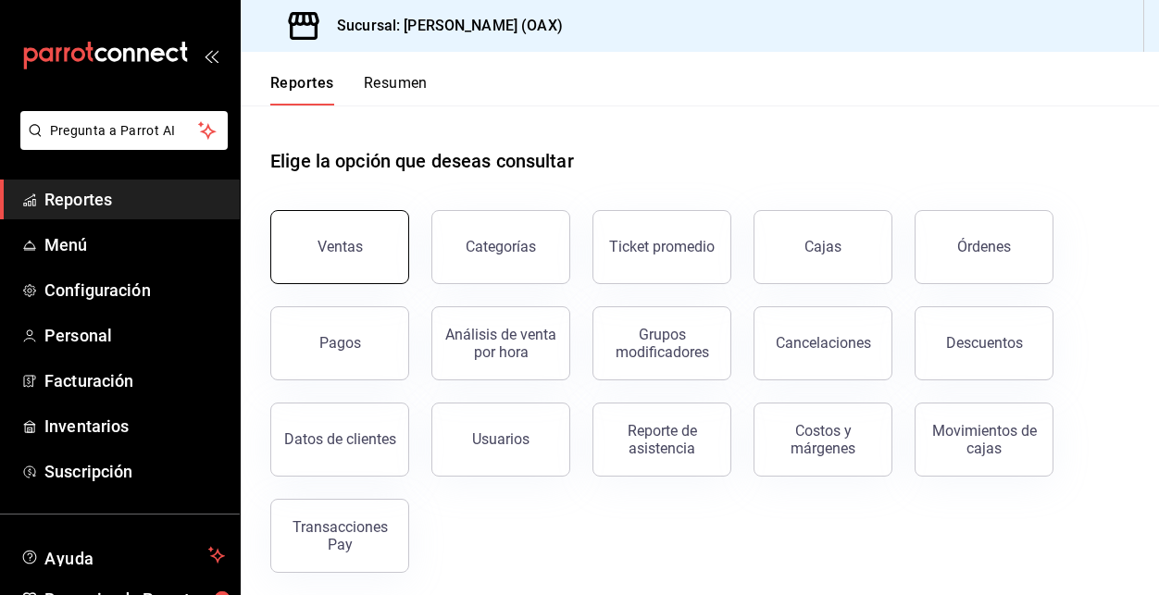
click at [341, 251] on div "Ventas" at bounding box center [339, 247] width 45 height 18
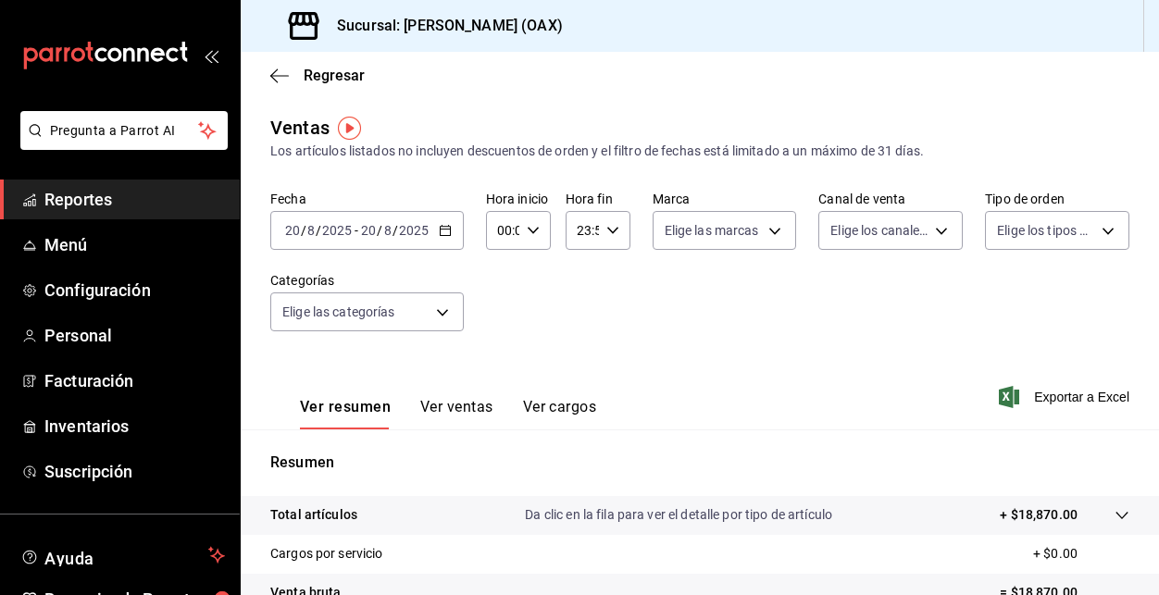
click at [450, 411] on button "Ver ventas" at bounding box center [456, 413] width 73 height 31
